Goal: Task Accomplishment & Management: Manage account settings

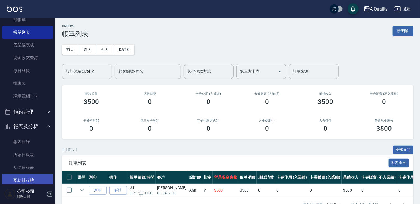
scroll to position [55, 0]
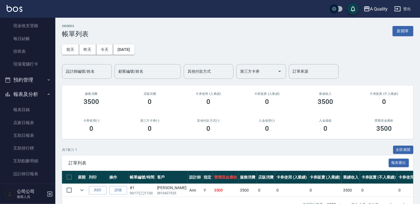
click at [35, 82] on button "預約管理" at bounding box center [27, 80] width 51 height 14
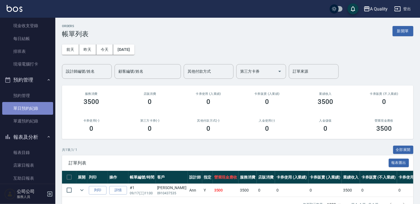
click at [30, 110] on link "單日預約紀錄" at bounding box center [27, 108] width 51 height 13
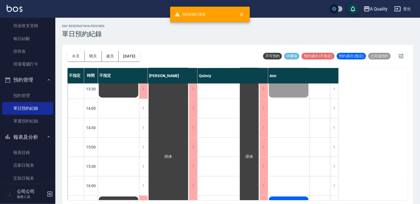
scroll to position [111, 0]
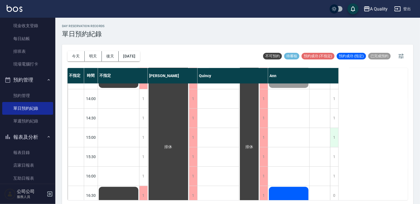
click at [334, 137] on div "1" at bounding box center [334, 137] width 8 height 19
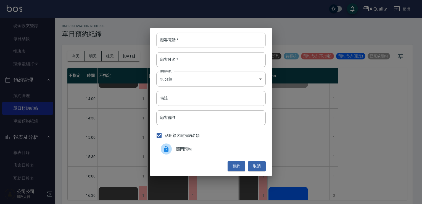
click at [194, 33] on input "顧客電話   *" at bounding box center [210, 40] width 109 height 15
type input "0931085227"
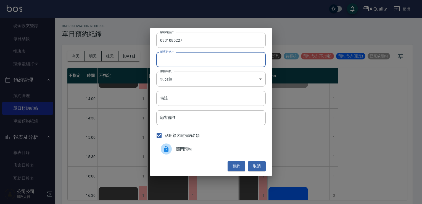
click at [191, 57] on input "顧客姓名   *" at bounding box center [210, 59] width 109 height 15
type input "j"
type input "汪"
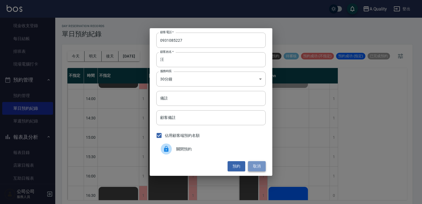
click at [257, 164] on button "取消" at bounding box center [257, 166] width 18 height 10
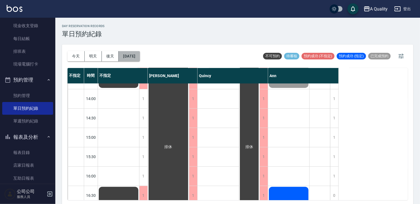
click at [130, 56] on button "[DATE]" at bounding box center [129, 56] width 21 height 10
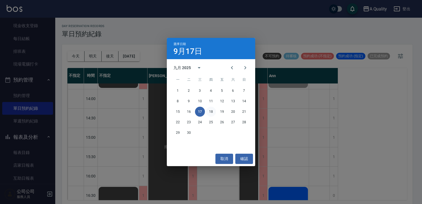
click at [208, 113] on button "18" at bounding box center [211, 112] width 10 height 10
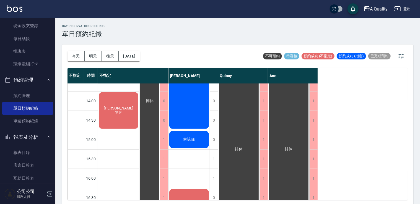
scroll to position [138, 0]
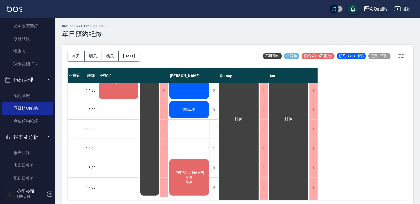
click at [196, 109] on div "林諺暉" at bounding box center [188, 109] width 41 height 19
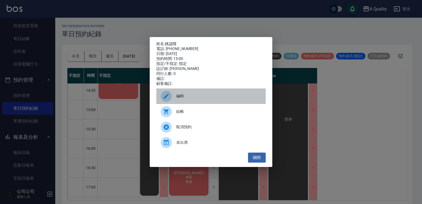
click at [203, 96] on span "編輯" at bounding box center [218, 96] width 85 height 6
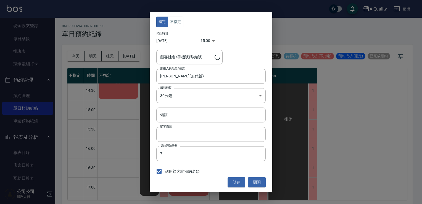
type input "林諺暉/0982004252/"
click at [259, 182] on button "關閉" at bounding box center [257, 182] width 18 height 10
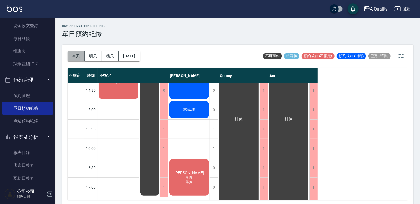
click at [71, 53] on button "今天" at bounding box center [75, 56] width 17 height 10
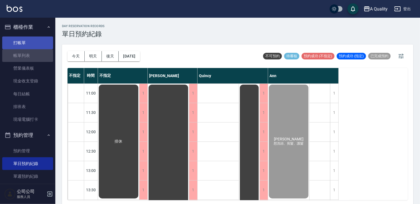
drag, startPoint x: 37, startPoint y: 54, endPoint x: 38, endPoint y: 44, distance: 9.7
click at [36, 54] on link "帳單列表" at bounding box center [27, 55] width 51 height 13
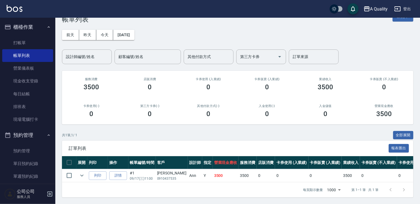
scroll to position [19, 0]
click at [82, 172] on icon "expand row" at bounding box center [82, 175] width 7 height 7
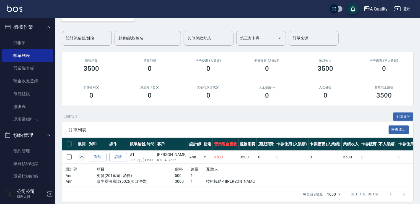
scroll to position [41, 0]
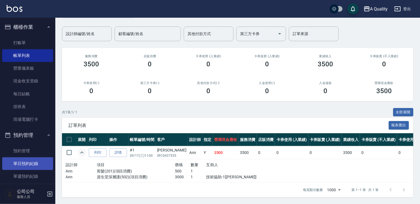
click at [20, 165] on link "單日預約紀錄" at bounding box center [27, 163] width 51 height 13
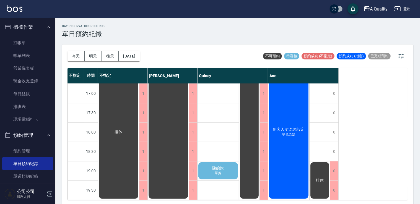
scroll to position [236, 0]
drag, startPoint x: 83, startPoint y: 51, endPoint x: 87, endPoint y: 51, distance: 4.2
click at [83, 50] on div "[DATE] [DATE] [DATE] [DATE]" at bounding box center [103, 57] width 72 height 24
click at [116, 54] on button "後天" at bounding box center [110, 56] width 17 height 10
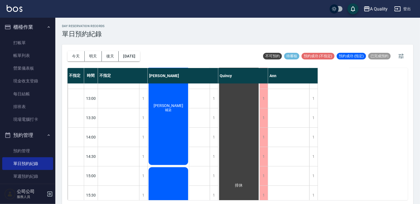
scroll to position [70, 0]
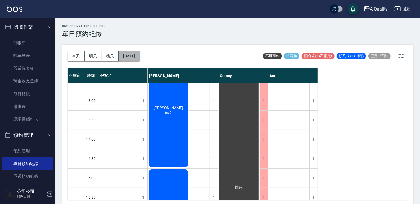
click at [138, 57] on button "[DATE]" at bounding box center [129, 56] width 21 height 10
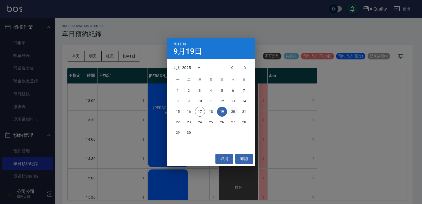
click at [232, 111] on button "20" at bounding box center [233, 112] width 10 height 10
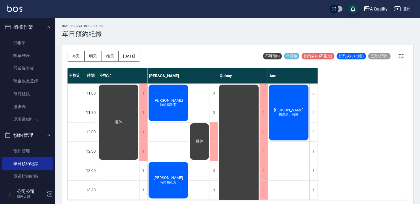
scroll to position [166, 0]
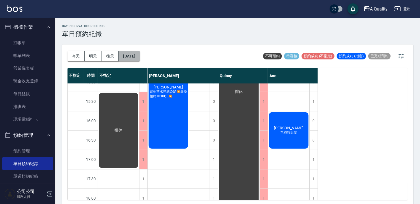
click at [140, 54] on button "[DATE]" at bounding box center [129, 56] width 21 height 10
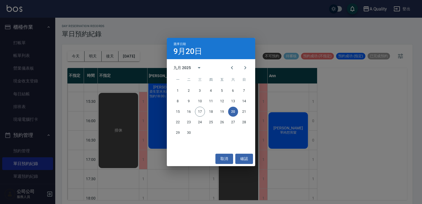
click at [241, 115] on div "15 16 17 18 19 20 21" at bounding box center [211, 112] width 88 height 10
click at [242, 113] on button "21" at bounding box center [244, 112] width 10 height 10
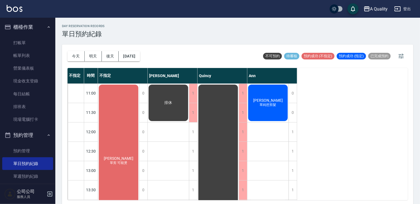
click at [118, 137] on div "[PERSON_NAME] 單剪 可能燙" at bounding box center [118, 161] width 41 height 154
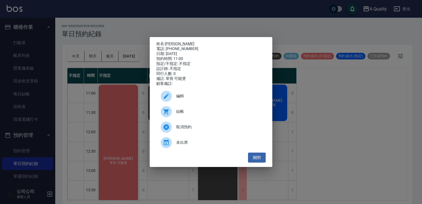
click at [180, 94] on div "編輯" at bounding box center [210, 95] width 109 height 15
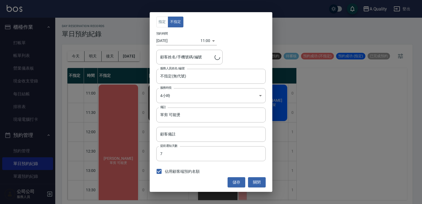
type input "[PERSON_NAME]/0905700320/"
click at [179, 114] on input "單剪 可能燙" at bounding box center [210, 115] width 109 height 15
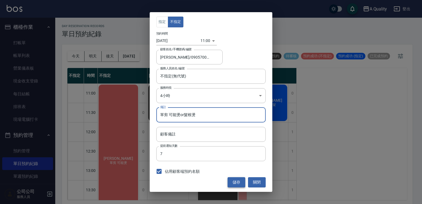
type input "單剪 可能燙or髮根燙"
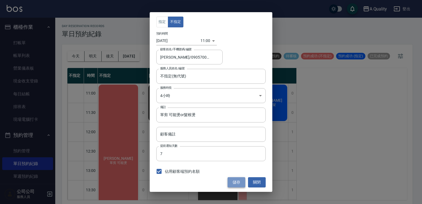
click at [236, 179] on button "儲存" at bounding box center [237, 182] width 18 height 10
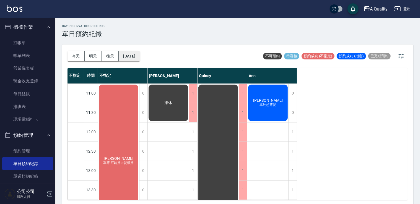
click at [139, 52] on button "[DATE]" at bounding box center [129, 56] width 21 height 10
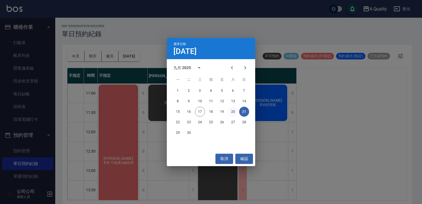
click at [234, 108] on button "20" at bounding box center [233, 112] width 10 height 10
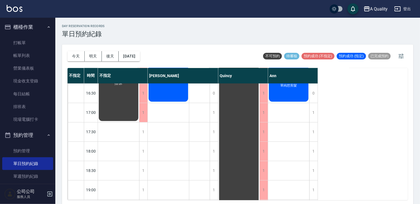
scroll to position [236, 0]
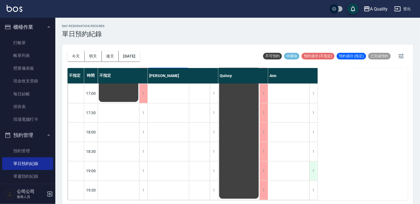
click at [314, 161] on div "1" at bounding box center [313, 170] width 8 height 19
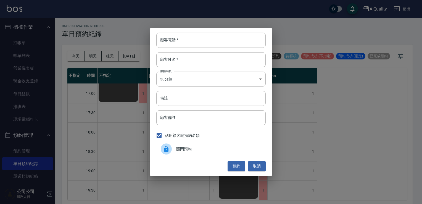
click at [176, 37] on input "顧客電話   *" at bounding box center [210, 40] width 109 height 15
drag, startPoint x: 257, startPoint y: 166, endPoint x: 242, endPoint y: 155, distance: 18.3
click at [257, 165] on button "取消" at bounding box center [257, 166] width 18 height 10
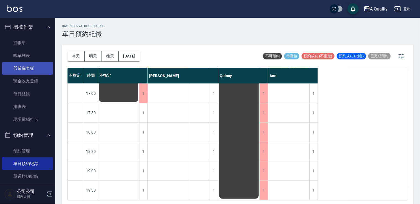
drag, startPoint x: 17, startPoint y: 61, endPoint x: 25, endPoint y: 62, distance: 8.1
click at [17, 61] on link "帳單列表" at bounding box center [27, 55] width 51 height 13
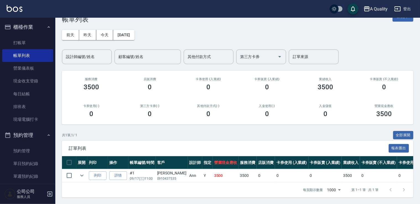
scroll to position [19, 0]
drag, startPoint x: 156, startPoint y: 168, endPoint x: 176, endPoint y: 177, distance: 21.4
click at [176, 177] on td "[PERSON_NAME]0910437535" at bounding box center [172, 175] width 32 height 13
copy td "[PERSON_NAME]0910437535"
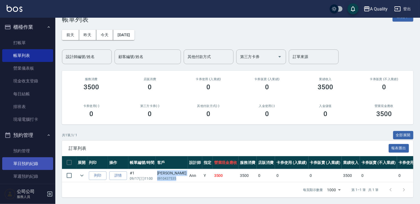
click at [35, 165] on link "單日預約紀錄" at bounding box center [27, 163] width 51 height 13
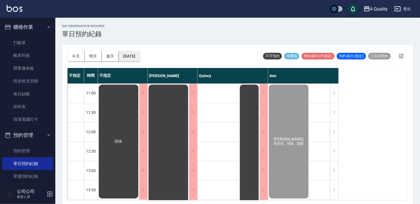
click at [130, 58] on button "[DATE]" at bounding box center [129, 56] width 21 height 10
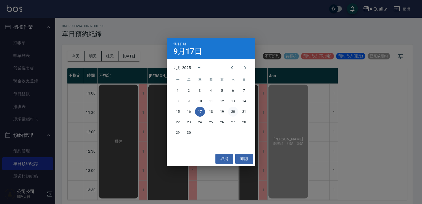
click at [233, 112] on button "20" at bounding box center [233, 112] width 10 height 10
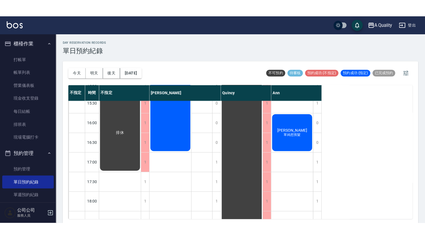
scroll to position [236, 0]
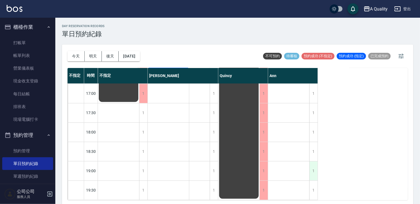
click at [312, 167] on div "1" at bounding box center [313, 170] width 8 height 19
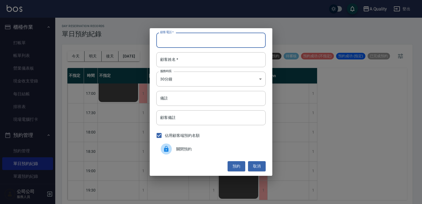
paste input "[PERSON_NAME]0910437535"
click at [191, 40] on input "[PERSON_NAME]0910437535" at bounding box center [210, 40] width 109 height 15
drag, startPoint x: 195, startPoint y: 40, endPoint x: 173, endPoint y: 41, distance: 23.0
click at [173, 41] on input "[PERSON_NAME]0910437535" at bounding box center [210, 40] width 109 height 15
drag, startPoint x: 172, startPoint y: 40, endPoint x: 154, endPoint y: 41, distance: 18.6
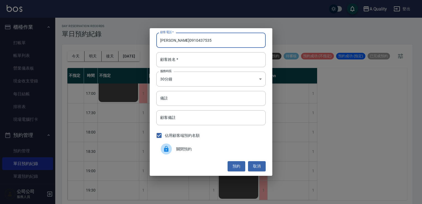
click at [154, 41] on div "顧客電話   * [PERSON_NAME][PHONE_NUMBER] 顧客電話   * 顧客姓名   * 顧客姓名   * 服務時長 30分鐘 1 服務時…" at bounding box center [211, 101] width 123 height 147
click at [161, 38] on input "0910437535" at bounding box center [210, 40] width 109 height 15
type input "0910437535"
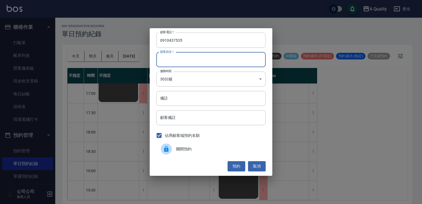
paste input "[PERSON_NAME]"
type input "[PERSON_NAME]"
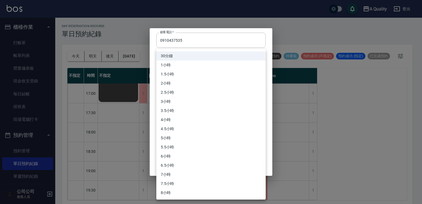
click at [169, 78] on body "A Quality 登出 櫃檯作業 打帳單 帳單列表 營業儀表板 現金收支登錄 每日結帳 排班表 現場電腦打卡 預約管理 預約管理 單日預約紀錄 單週預約紀錄…" at bounding box center [211, 103] width 422 height 206
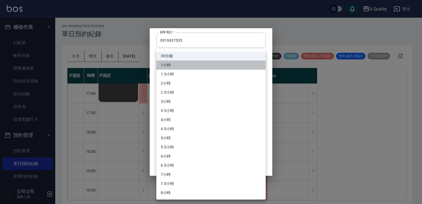
click at [170, 63] on li "1小時" at bounding box center [210, 65] width 109 height 9
type input "2"
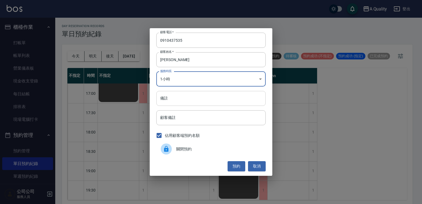
click at [176, 94] on input "備註" at bounding box center [210, 98] width 109 height 15
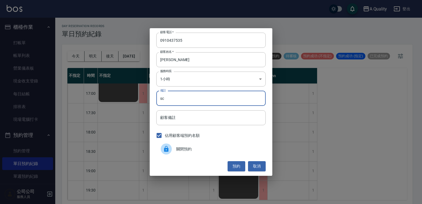
click at [172, 100] on input "sc" at bounding box center [210, 98] width 109 height 15
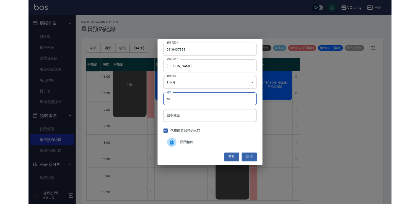
scroll to position [201, 0]
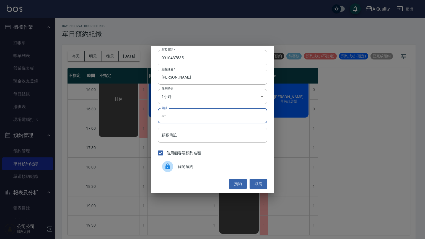
click at [172, 118] on input "sc" at bounding box center [212, 115] width 109 height 15
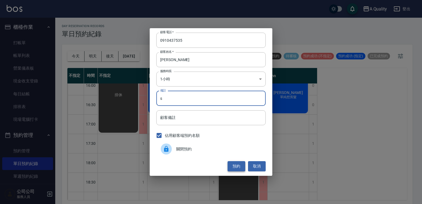
type input "s"
click at [241, 164] on button "預約" at bounding box center [237, 166] width 18 height 10
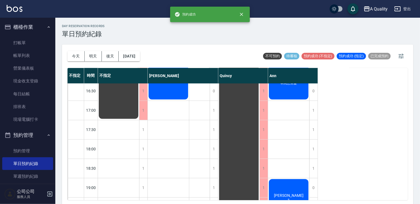
scroll to position [236, 0]
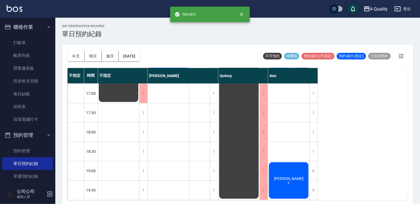
click at [291, 163] on div "[PERSON_NAME]" at bounding box center [288, 180] width 41 height 38
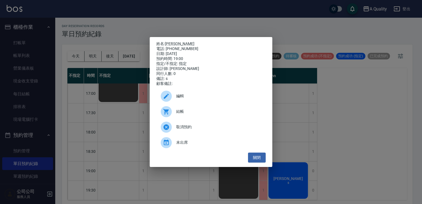
click at [21, 56] on div "姓名: [PERSON_NAME]: [PHONE_NUMBER] 日期: [DATE] 預約時間: 19:00 指定/不指定: 指定 設計師: [PERSO…" at bounding box center [211, 102] width 422 height 204
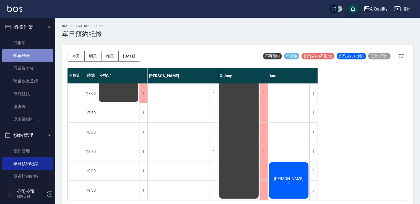
click at [37, 52] on link "帳單列表" at bounding box center [27, 55] width 51 height 13
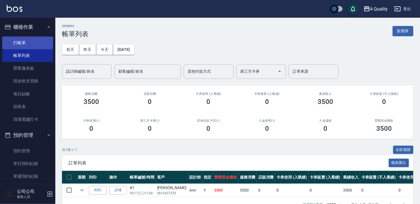
click at [35, 42] on link "打帳單" at bounding box center [27, 42] width 51 height 13
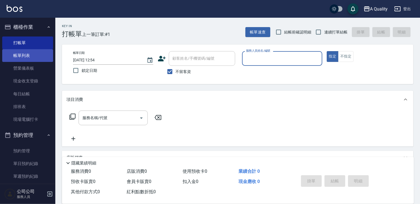
click at [24, 55] on link "帳單列表" at bounding box center [27, 55] width 51 height 13
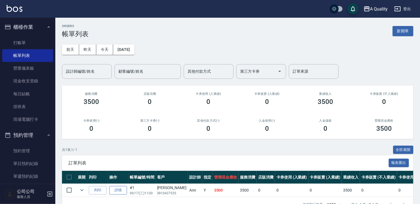
click at [117, 190] on link "詳情" at bounding box center [118, 190] width 18 height 9
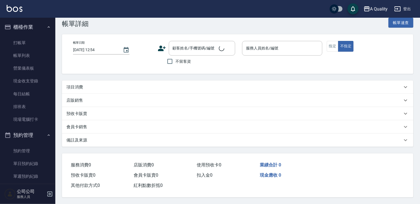
type input "[DATE] 11:00"
type input "Ann(無代號)"
type input "想洗頭、剪髮、護髮"
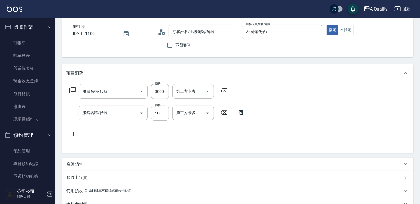
type input "[PERSON_NAME]/0910437535/null"
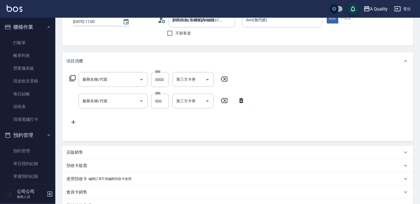
type input "資生堂深層護(502)"
type input "剪髮(201)"
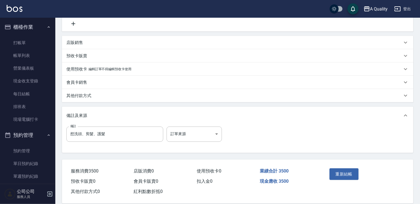
scroll to position [149, 0]
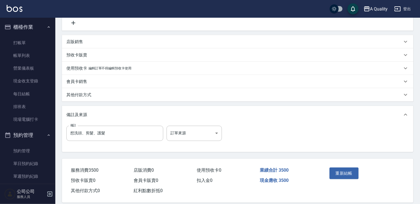
click at [91, 99] on div "其他付款方式" at bounding box center [237, 94] width 351 height 13
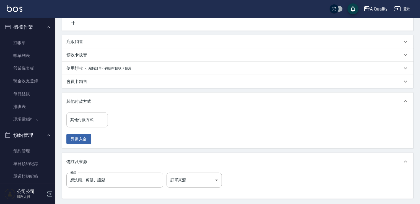
click at [90, 123] on input "其他付款方式" at bounding box center [87, 120] width 36 height 10
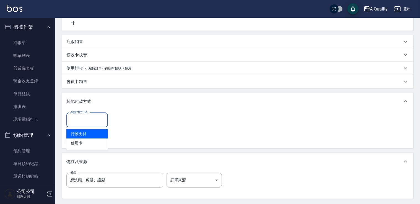
click at [85, 133] on span "行動支付" at bounding box center [86, 133] width 41 height 9
type input "行動支付"
click at [132, 117] on input "0" at bounding box center [131, 120] width 41 height 15
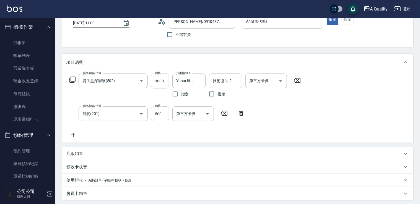
scroll to position [0, 0]
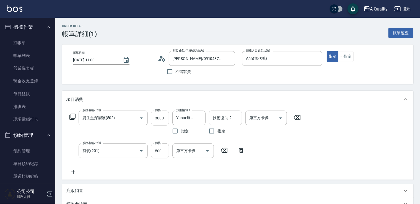
type input "3500"
click at [71, 171] on icon at bounding box center [73, 172] width 14 height 7
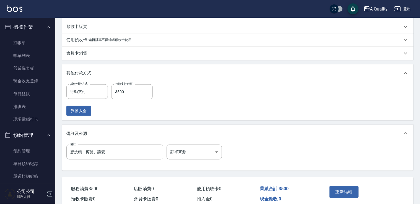
scroll to position [224, 0]
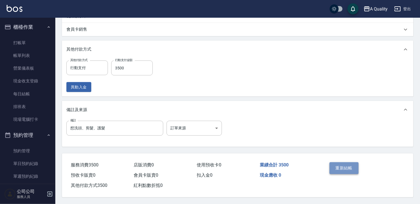
click at [336, 166] on button "重新結帳" at bounding box center [343, 168] width 29 height 12
